Goal: Navigation & Orientation: Find specific page/section

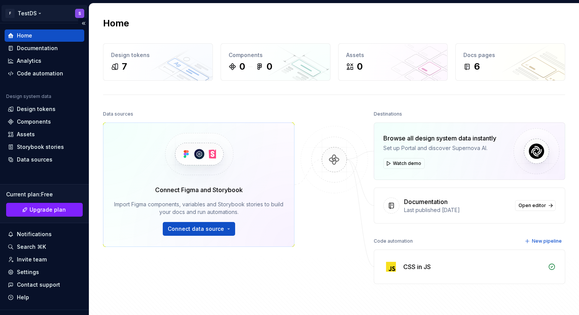
click at [46, 13] on html "F TestDS S Home Documentation Analytics Code automation Design system data Desi…" at bounding box center [289, 157] width 579 height 315
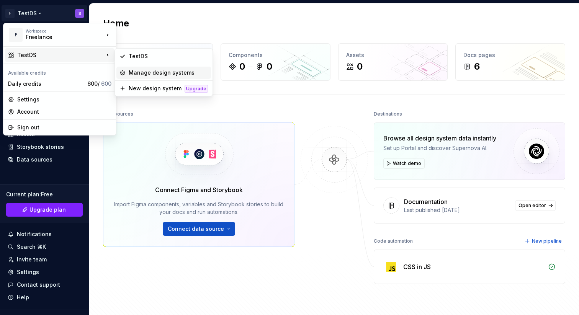
click at [136, 73] on div "Manage design systems" at bounding box center [168, 73] width 79 height 8
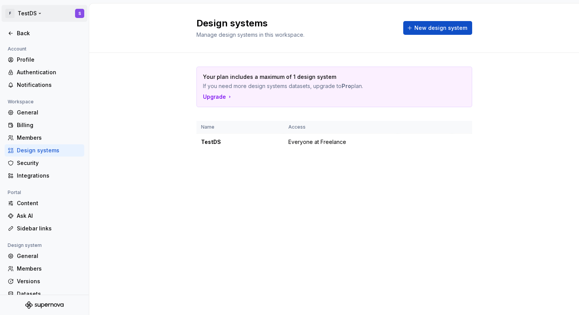
click at [46, 16] on html "F TestDS S Back Account Profile Authentication Notifications Workspace General …" at bounding box center [289, 157] width 579 height 315
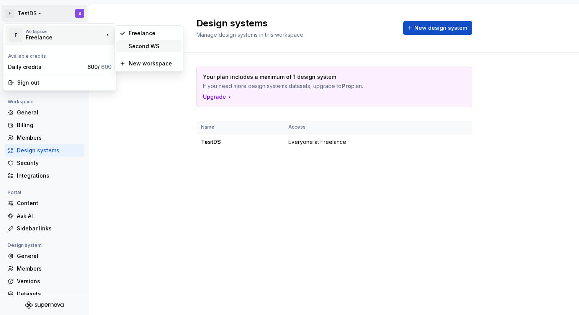
click at [145, 47] on div "Second WS" at bounding box center [154, 46] width 50 height 8
